Goal: Transaction & Acquisition: Purchase product/service

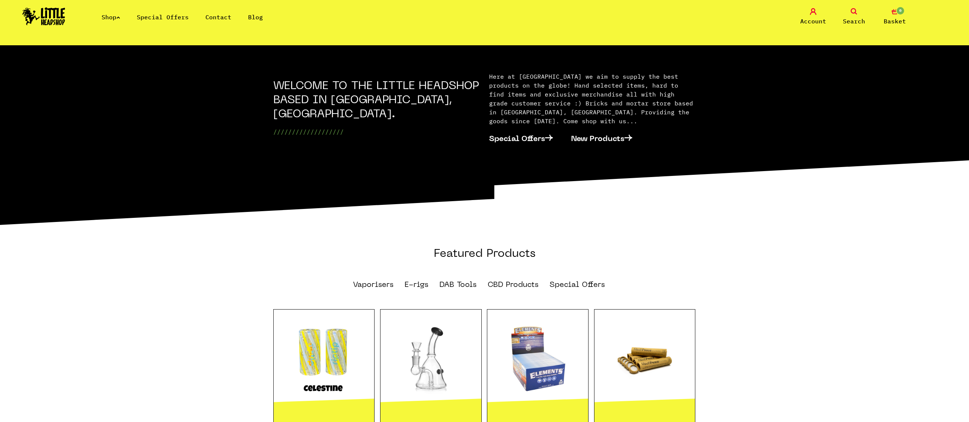
scroll to position [497, 0]
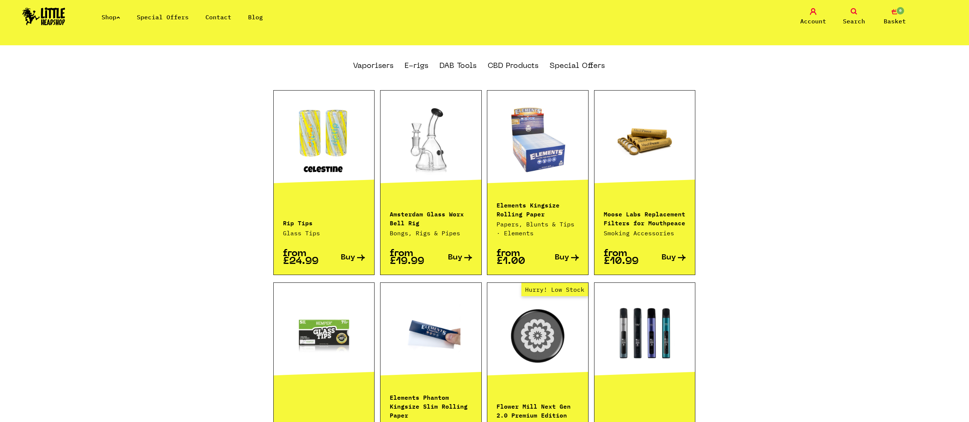
click at [418, 149] on link at bounding box center [430, 140] width 101 height 74
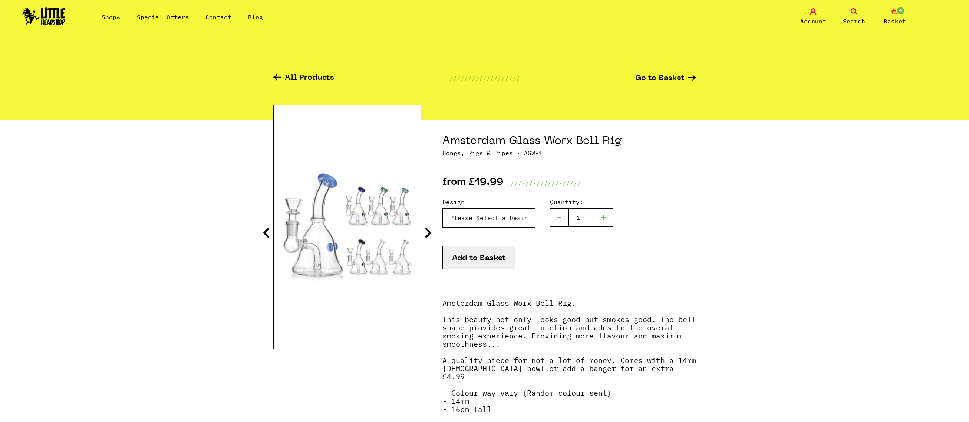
click at [509, 217] on select "Please Select a Design Rig Only - £19.99 Rig + 14mm Quartz Banger - £24.99" at bounding box center [488, 217] width 93 height 19
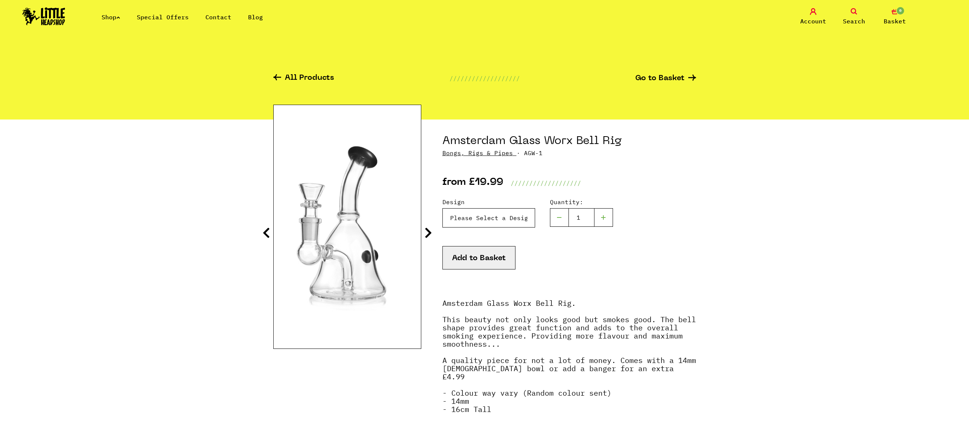
click at [442, 208] on select "Please Select a Design Rig Only - £19.99 Rig + 14mm Quartz Banger - £24.99" at bounding box center [488, 217] width 93 height 19
click at [493, 225] on select "Please Select a Design Rig Only - £19.99 Rig + 14mm Quartz Banger - £24.99" at bounding box center [488, 217] width 93 height 19
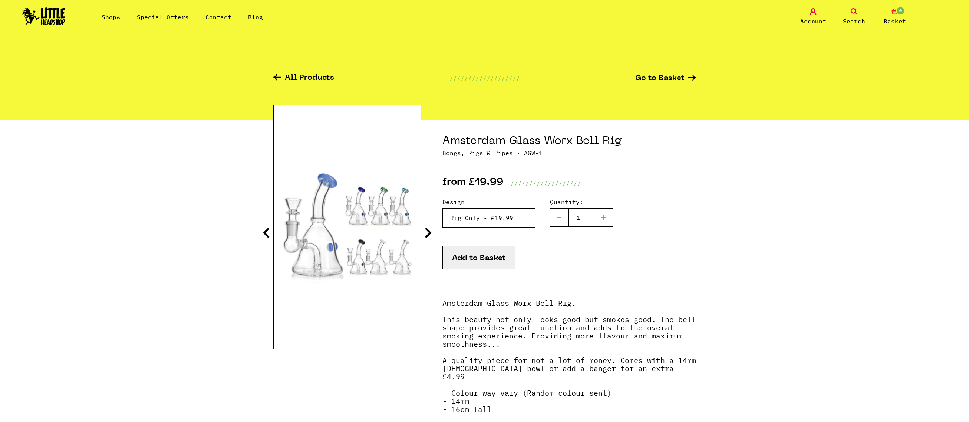
select select "2028"
click at [442, 208] on select "Please Select a Design Rig Only - £19.99 Rig + 14mm Quartz Banger - £24.99" at bounding box center [488, 217] width 93 height 19
click at [489, 253] on button "Add to Basket" at bounding box center [478, 257] width 73 height 23
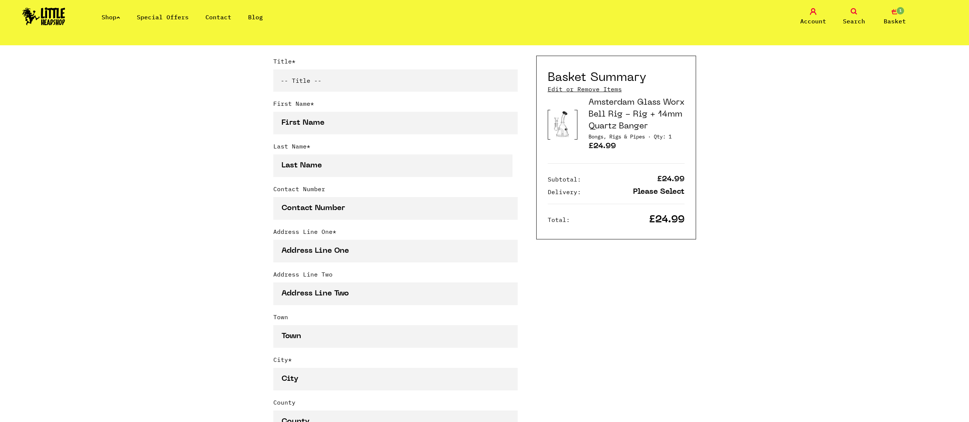
scroll to position [396, 0]
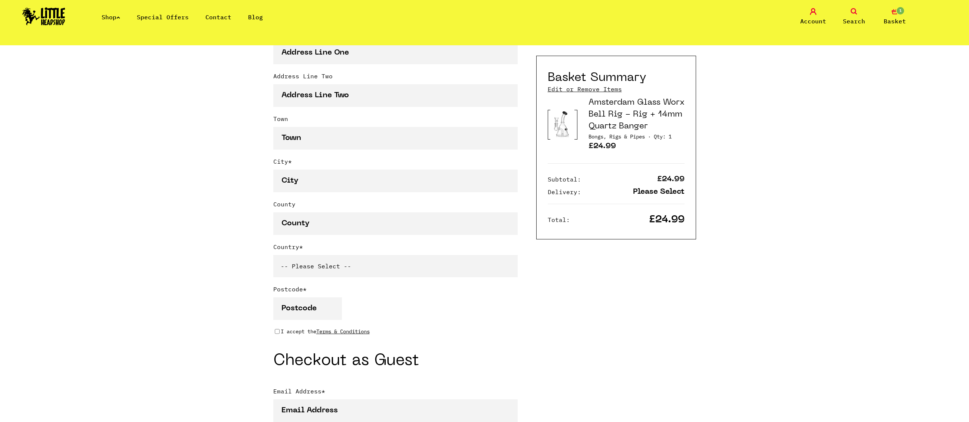
click at [898, 14] on span "1" at bounding box center [900, 10] width 9 height 9
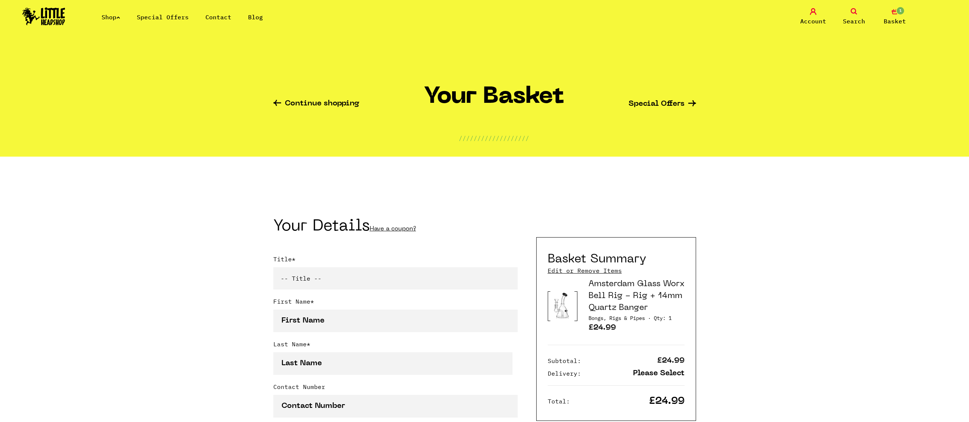
scroll to position [198, 0]
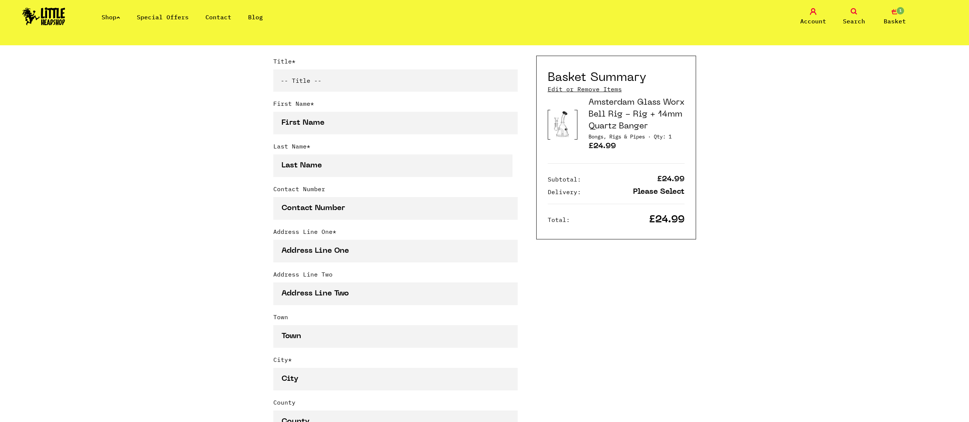
click at [346, 83] on select "-- Title -- Mr Mrs Ms Miss Dr Prof" at bounding box center [395, 80] width 244 height 22
select select "mr"
click at [273, 71] on select "-- Title -- Mr Mrs Ms Miss Dr Prof" at bounding box center [395, 80] width 244 height 22
click at [325, 128] on input "First Name *" at bounding box center [395, 123] width 244 height 23
type input "Alex"
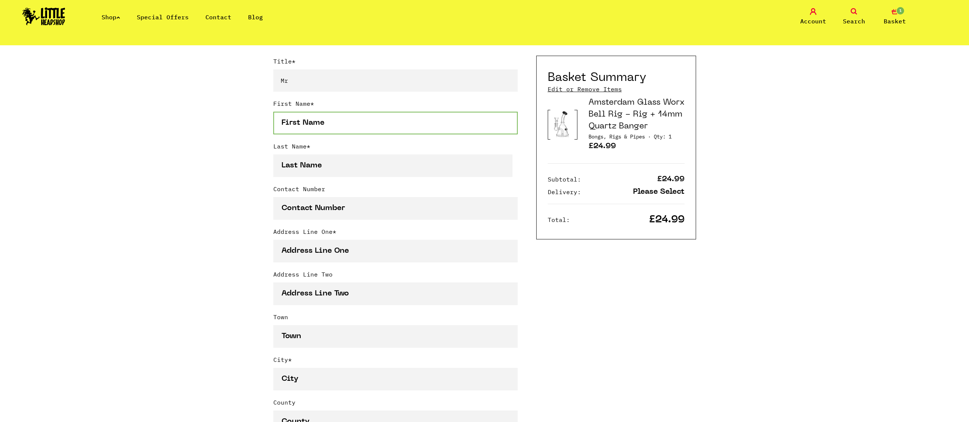
type input "em"
type input "07884122693"
type input "106"
type input "Victoria Road"
type input "Cheshire"
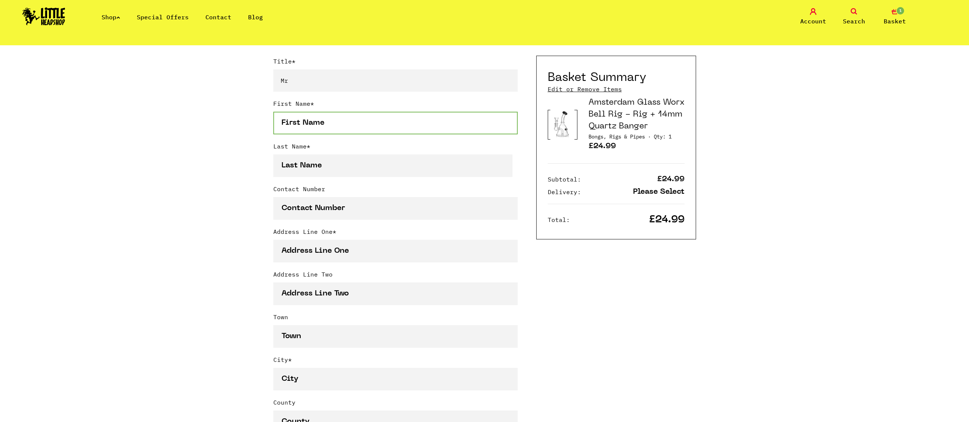
type input "Cheshire"
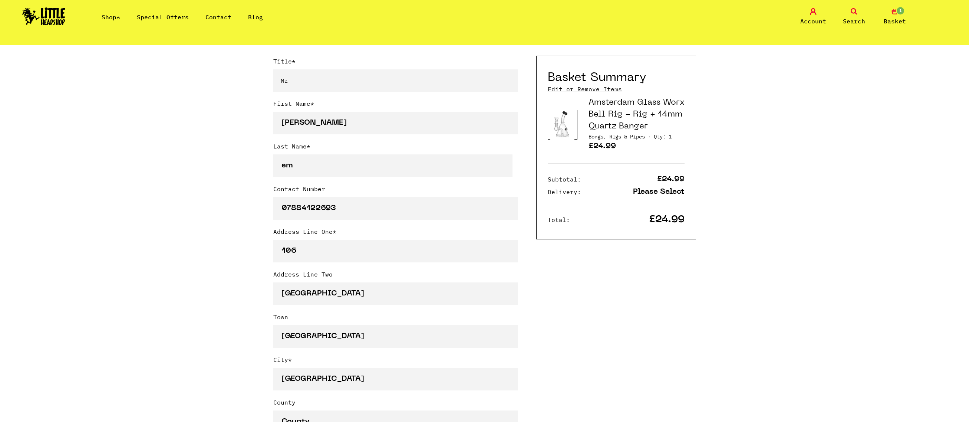
select select "826"
type input "WA15 9AB"
type input "menzcat@gmail.com"
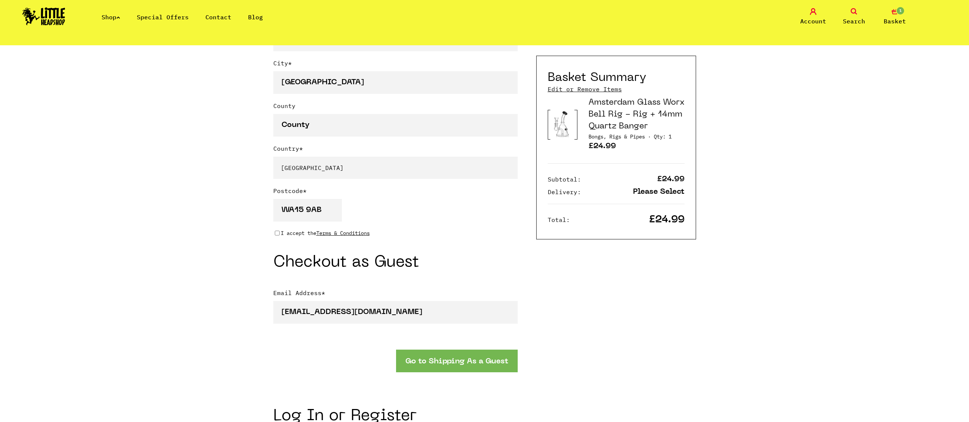
scroll to position [396, 0]
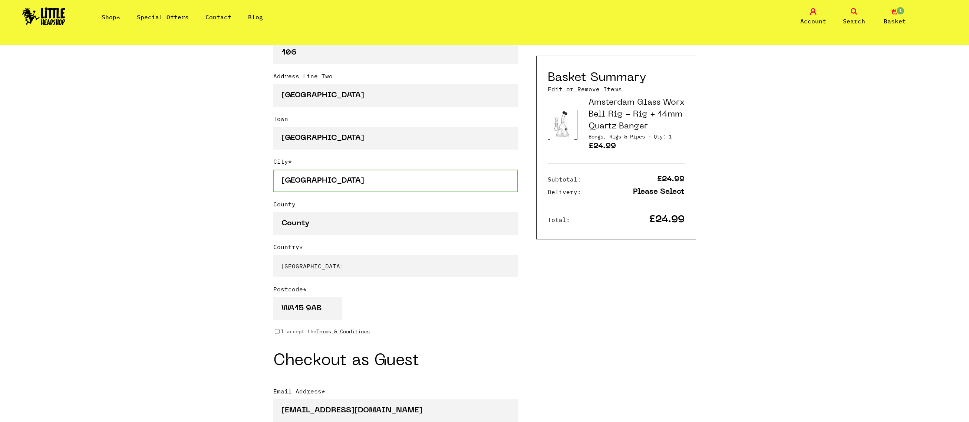
drag, startPoint x: 318, startPoint y: 182, endPoint x: 261, endPoint y: 179, distance: 56.8
click at [261, 179] on div "Continue shopping Your Basket /////////////////// Special Offers Coupon Code Ap…" at bounding box center [484, 241] width 969 height 1183
drag, startPoint x: 321, startPoint y: 144, endPoint x: 262, endPoint y: 136, distance: 59.8
click at [262, 136] on div "Continue shopping Your Basket /////////////////// Special Offers Coupon Code Ap…" at bounding box center [484, 241] width 969 height 1183
type input "Altrincham"
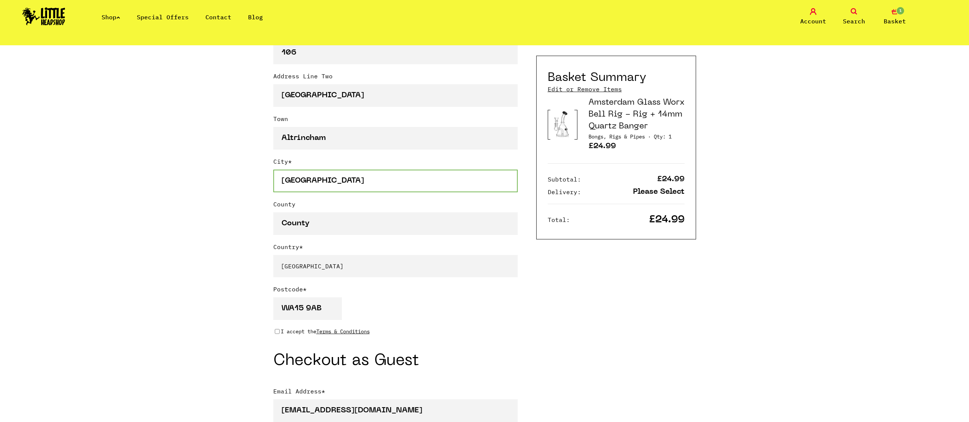
type input "Cheshire"
click at [250, 201] on div "Continue shopping Your Basket /////////////////// Special Offers Coupon Code Ap…" at bounding box center [484, 241] width 969 height 1183
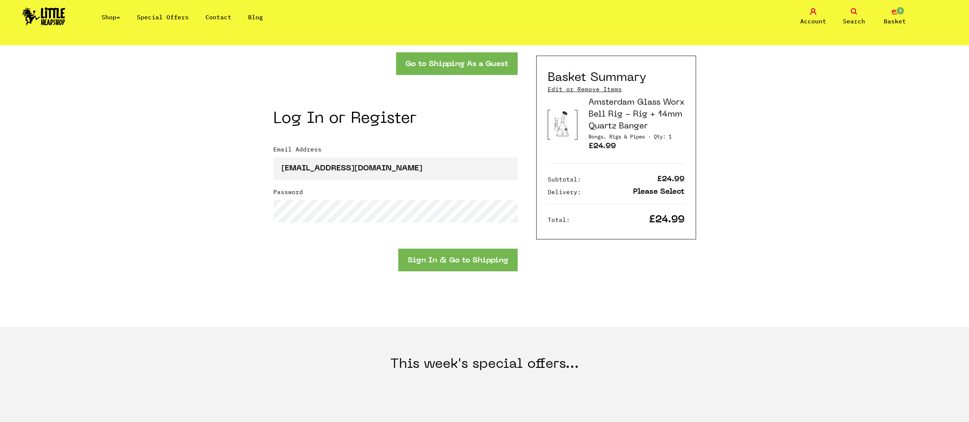
scroll to position [593, 0]
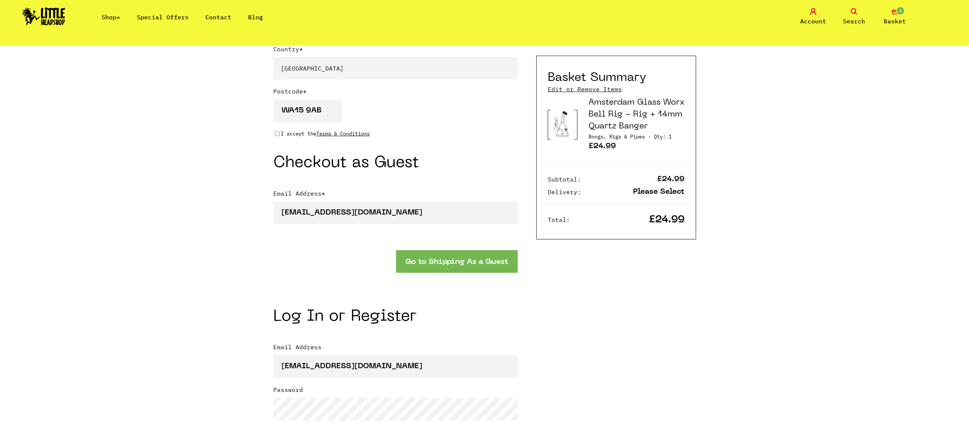
click at [426, 266] on button "Go to Shipping As a Guest" at bounding box center [457, 261] width 122 height 23
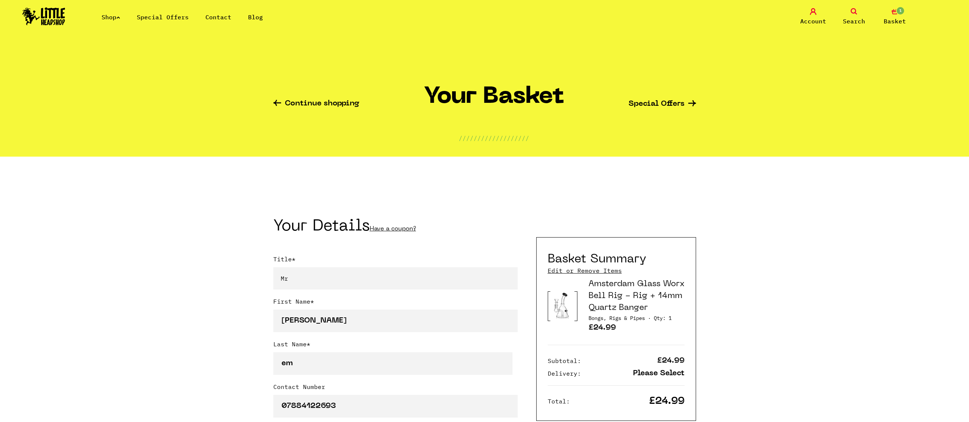
select select "mr"
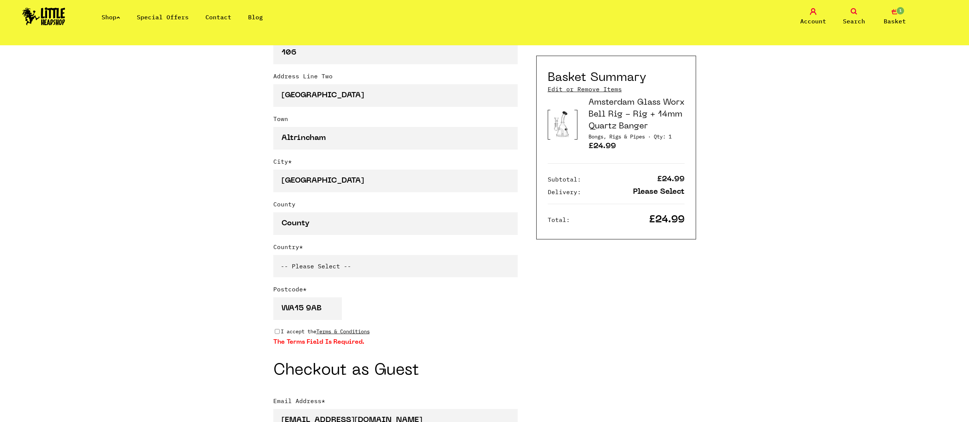
scroll to position [593, 0]
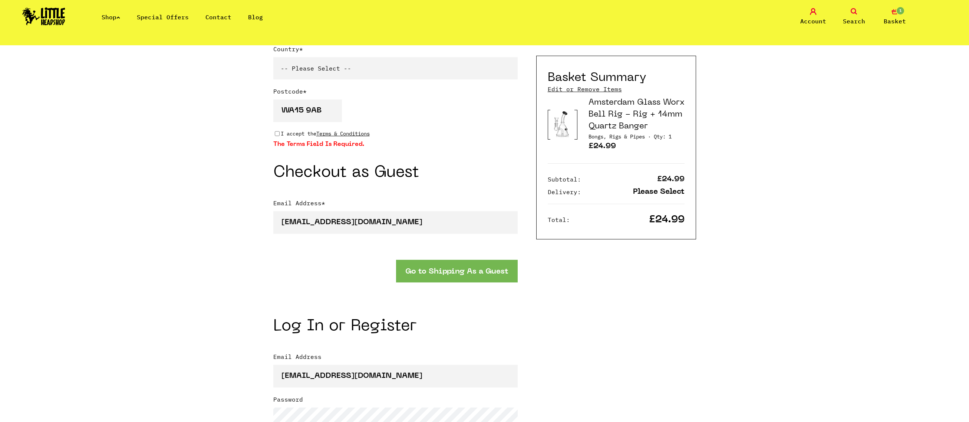
click at [286, 132] on p "I accept the Terms & Conditions" at bounding box center [325, 133] width 89 height 8
click at [280, 132] on input "I accept the Terms & Conditions" at bounding box center [277, 134] width 5 height 6
checkbox input "true"
click at [476, 272] on button "Go to Shipping As a Guest" at bounding box center [457, 271] width 122 height 23
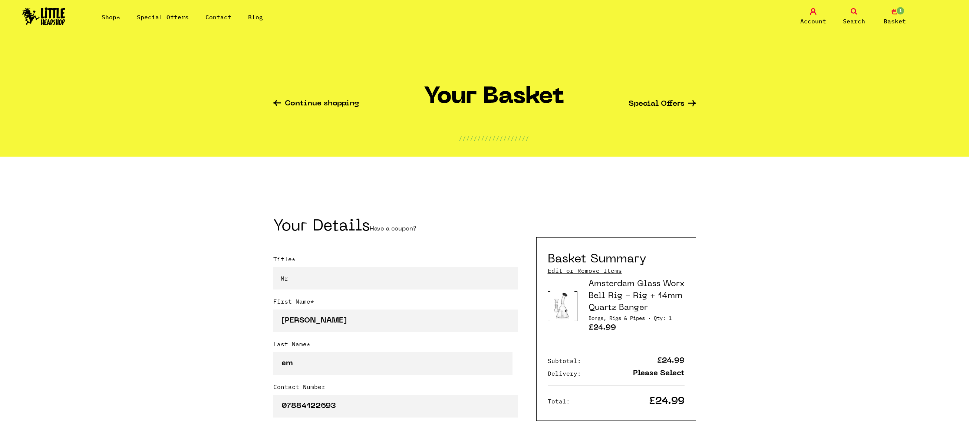
select select "mr"
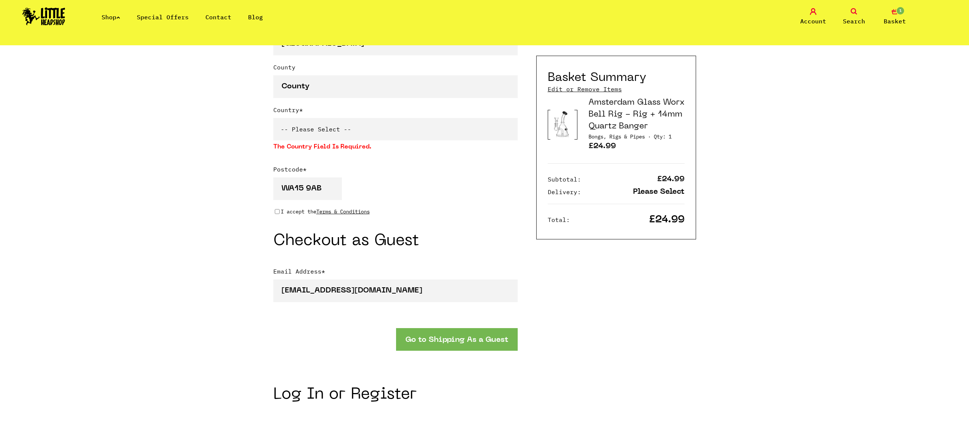
scroll to position [389, 0]
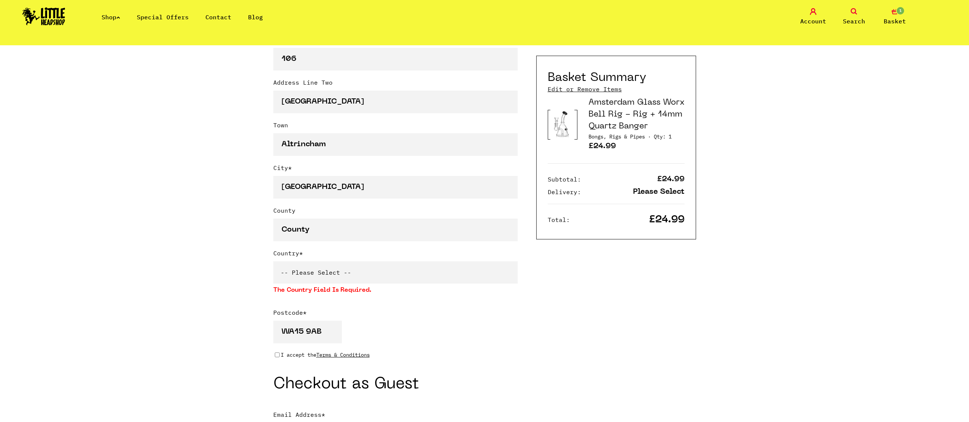
click at [405, 264] on select "-- Please Select -- United Kingdom Sweden Spain Slovenia Romania Portugal Polan…" at bounding box center [395, 272] width 244 height 22
select select "826"
click at [273, 263] on select "-- Please Select -- United Kingdom Sweden Spain Slovenia Romania Portugal Polan…" at bounding box center [395, 272] width 244 height 22
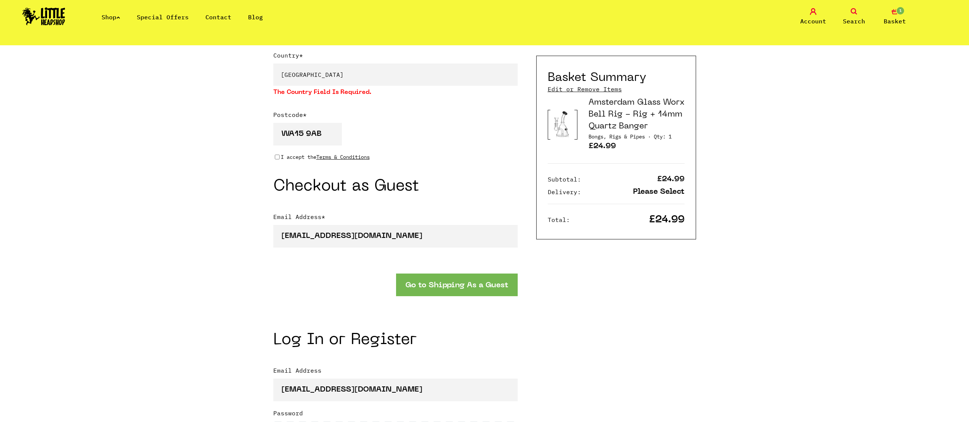
click at [306, 155] on p "I accept the Terms & Conditions" at bounding box center [325, 157] width 89 height 8
click at [280, 155] on input "I accept the Terms & Conditions" at bounding box center [277, 157] width 5 height 6
checkbox input "true"
click at [428, 279] on button "Go to Shipping As a Guest" at bounding box center [457, 284] width 122 height 23
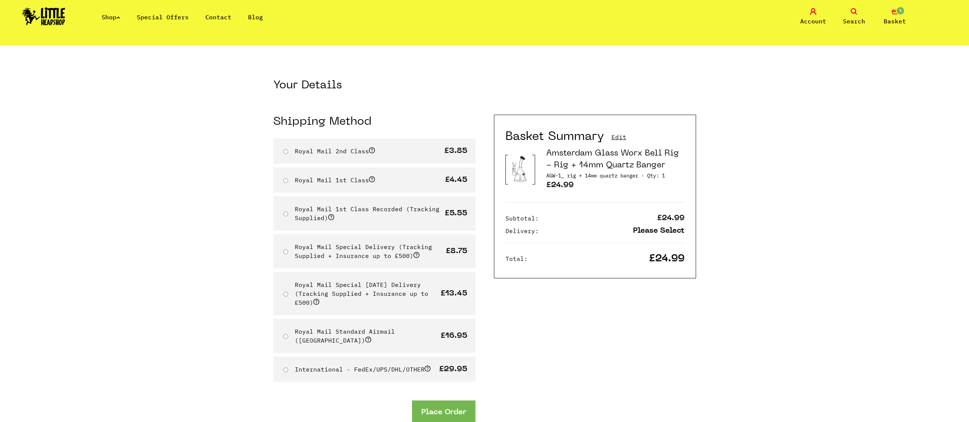
click at [383, 149] on div "Royal Mail 2nd Class £3.85" at bounding box center [374, 150] width 202 height 25
click at [283, 179] on input "Royal Mail 1st Class" at bounding box center [285, 180] width 5 height 5
radio input "true"
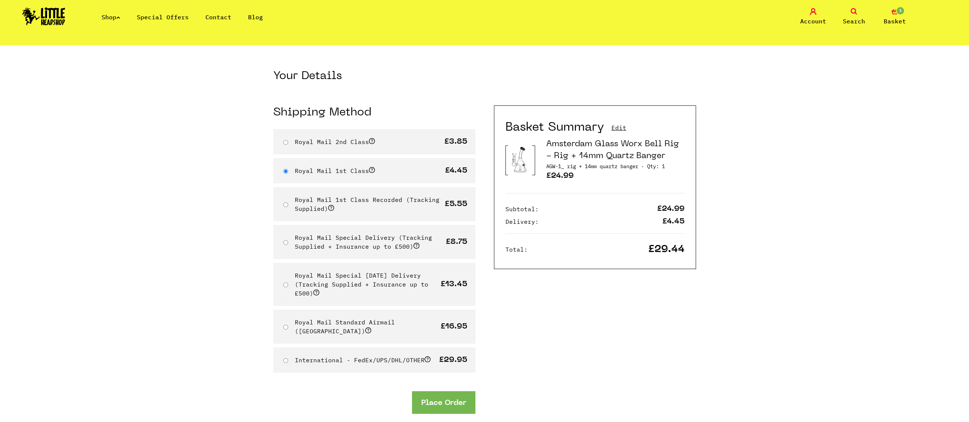
scroll to position [169, 0]
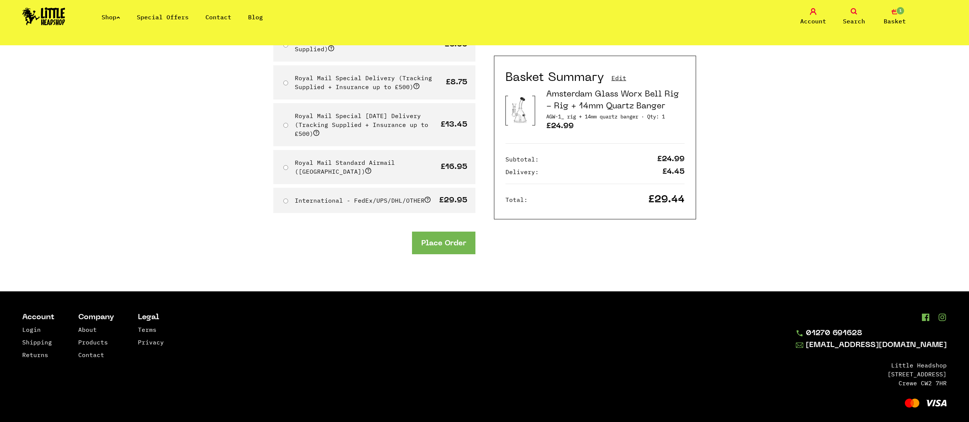
click at [431, 241] on button "Place Order" at bounding box center [443, 242] width 63 height 23
